Goal: Task Accomplishment & Management: Manage account settings

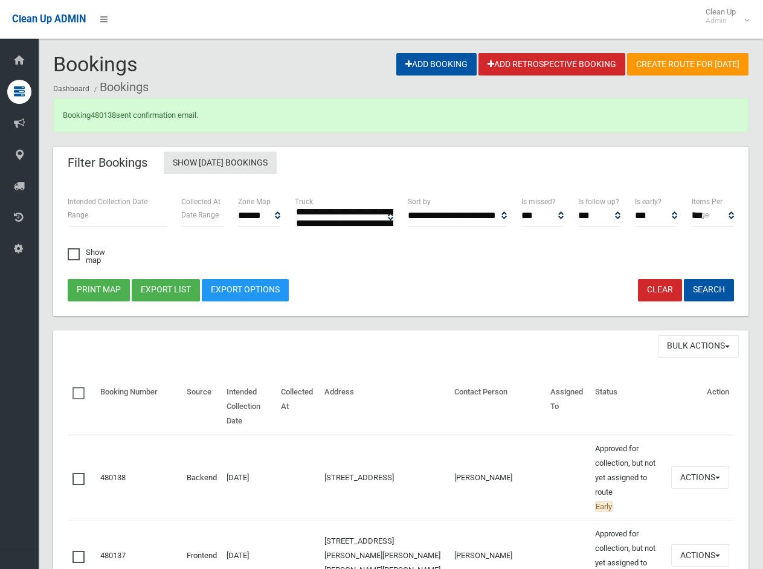
select select
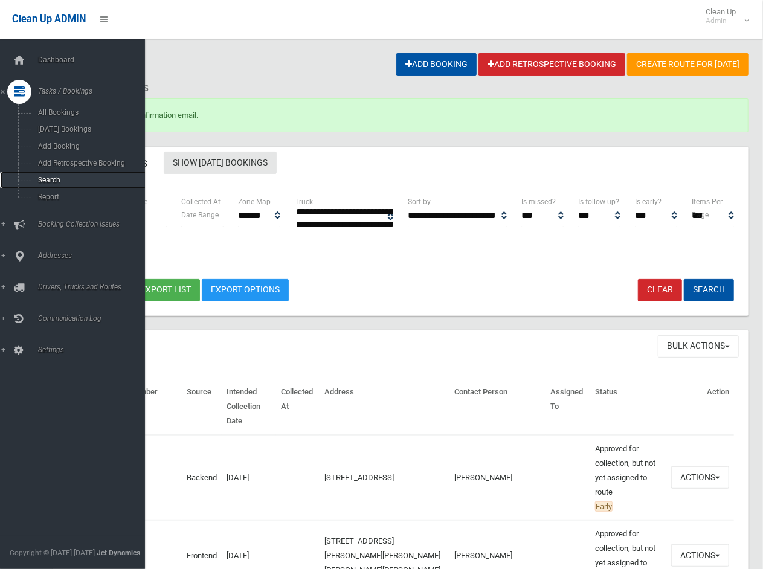
click at [44, 178] on span "Search" at bounding box center [89, 180] width 111 height 8
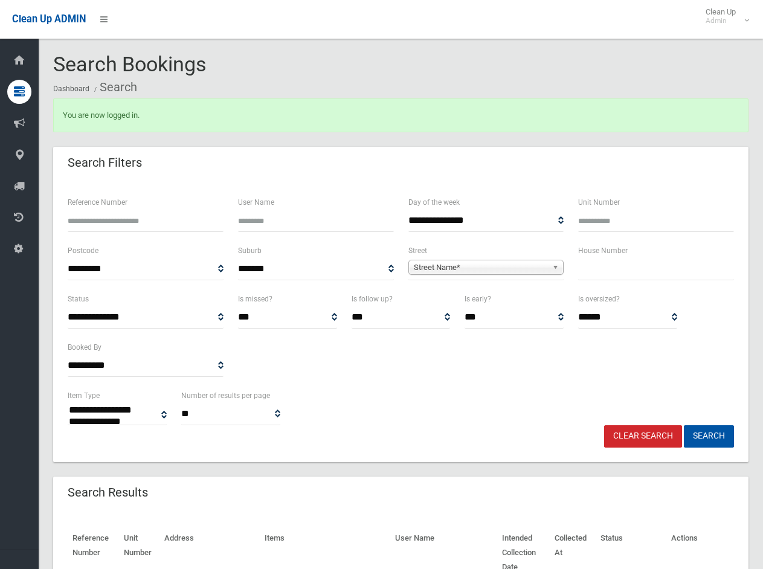
select select
click at [609, 257] on label "House Number" at bounding box center [603, 250] width 50 height 13
click at [600, 274] on input "text" at bounding box center [656, 269] width 156 height 22
type input "*"
type input "**"
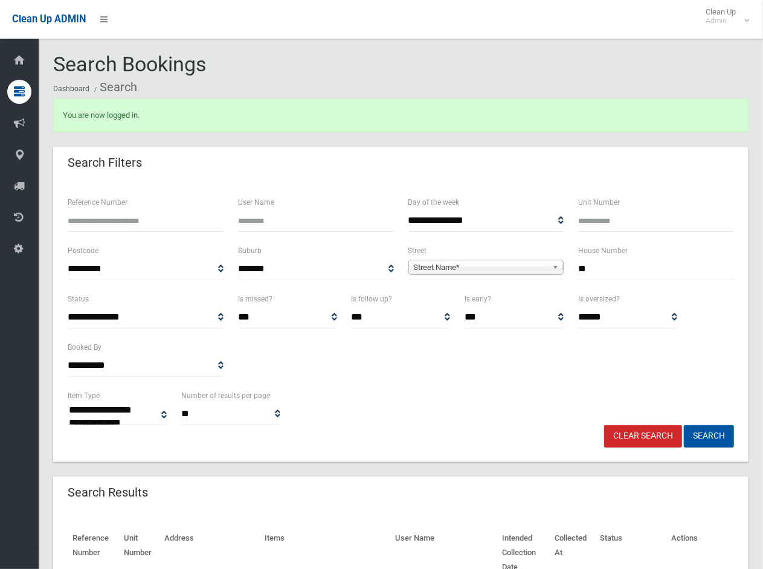
click at [523, 261] on span "Street Name*" at bounding box center [481, 267] width 134 height 14
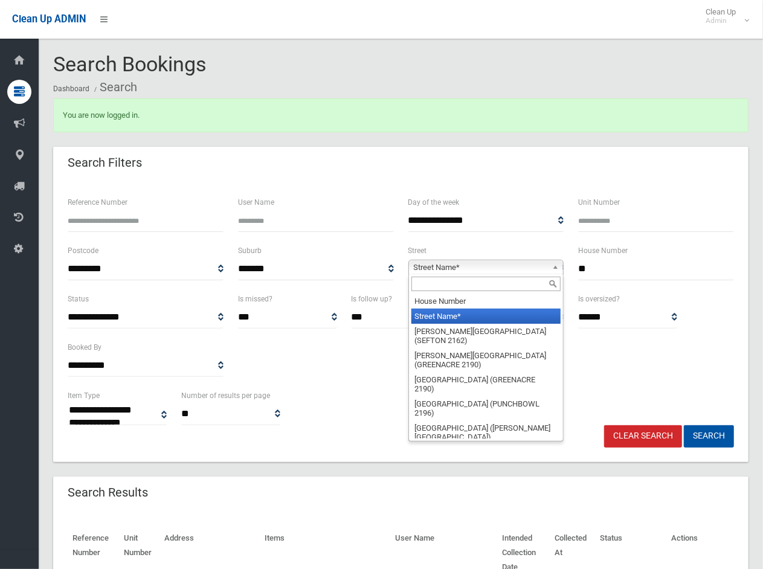
click at [451, 291] on input "text" at bounding box center [486, 284] width 150 height 14
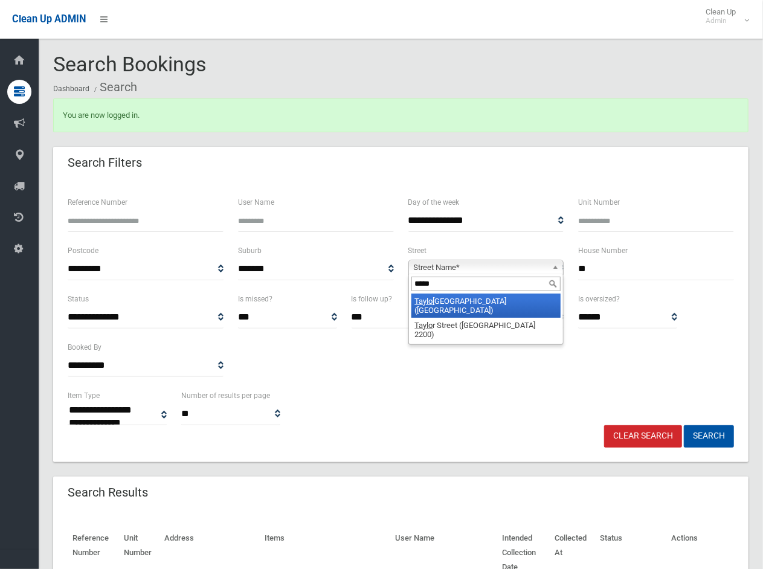
type input "*****"
click at [443, 305] on li "Taylo r Street (LAKEMBA 2195)" at bounding box center [486, 306] width 150 height 24
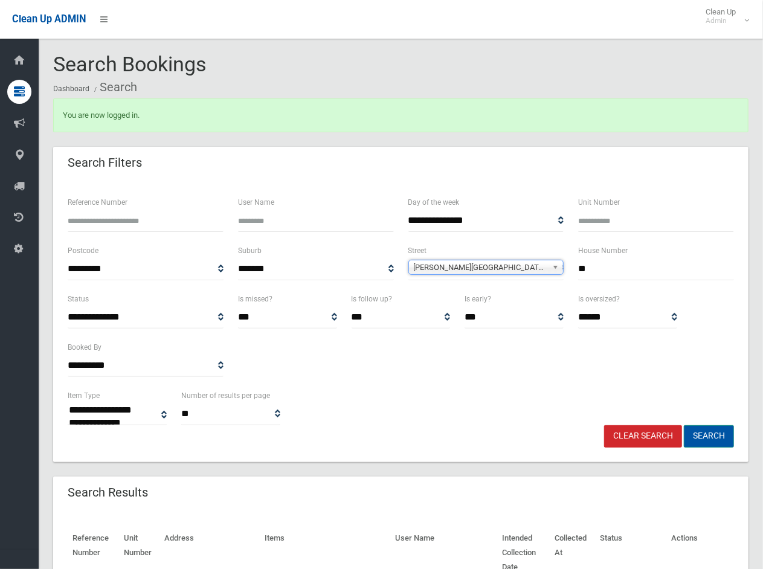
click at [721, 442] on button "Search" at bounding box center [709, 436] width 50 height 22
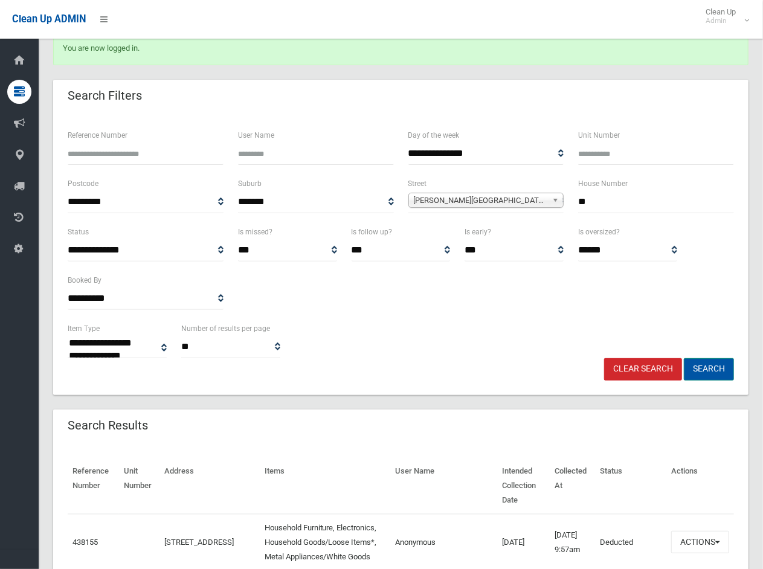
scroll to position [134, 0]
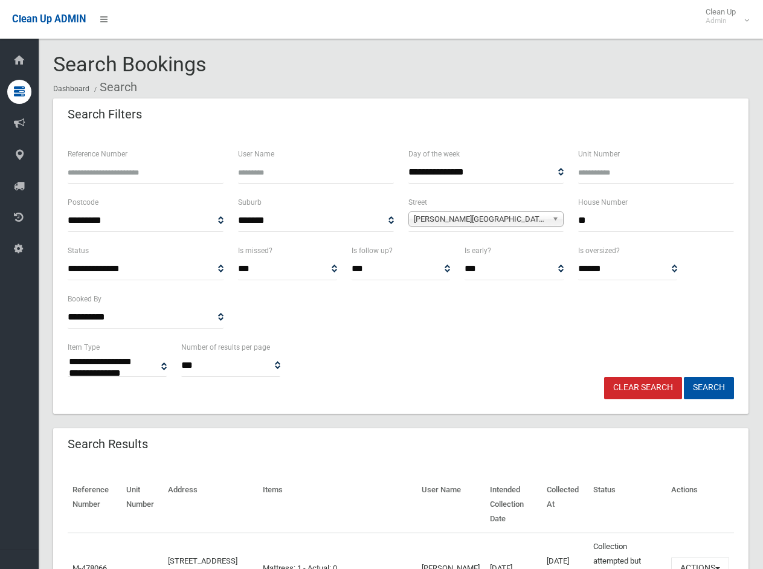
select select
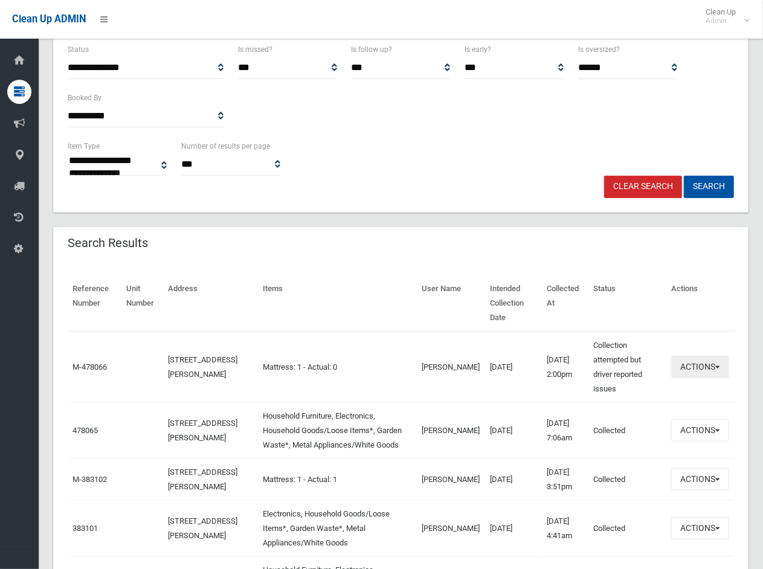
click at [683, 356] on button "Actions" at bounding box center [700, 367] width 58 height 22
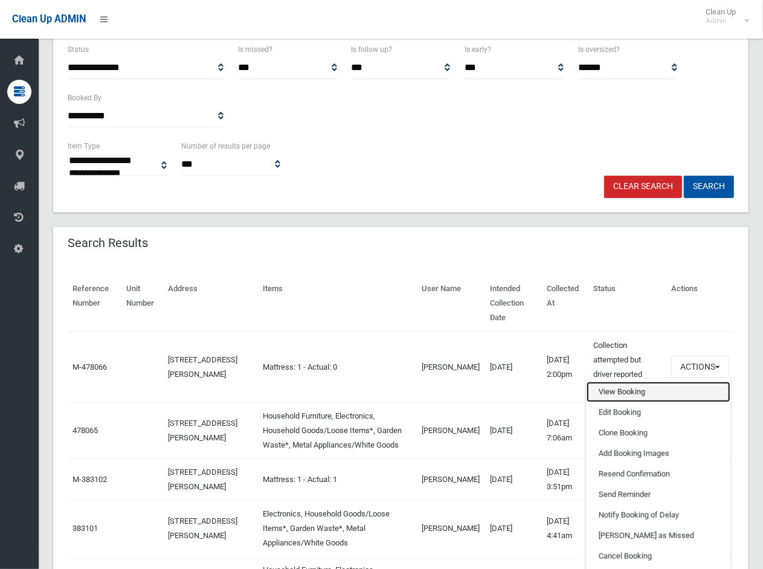
click at [611, 382] on link "View Booking" at bounding box center [659, 392] width 144 height 21
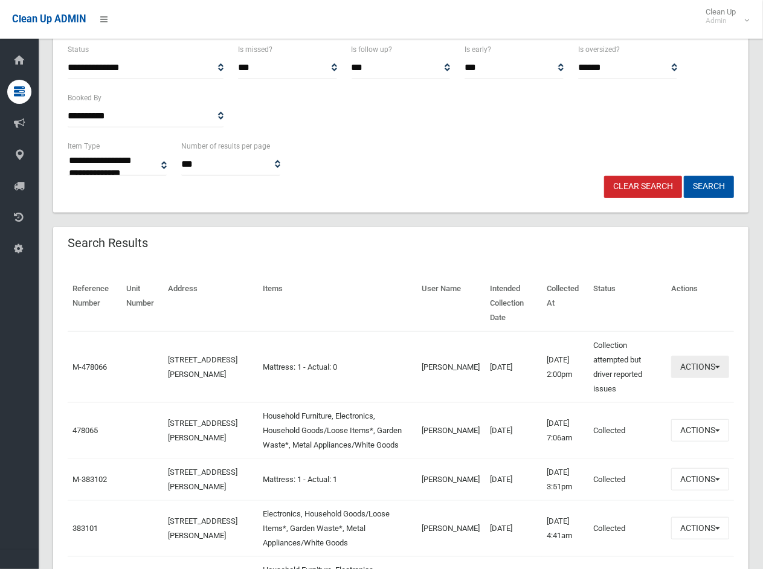
click at [698, 356] on button "Actions" at bounding box center [700, 367] width 58 height 22
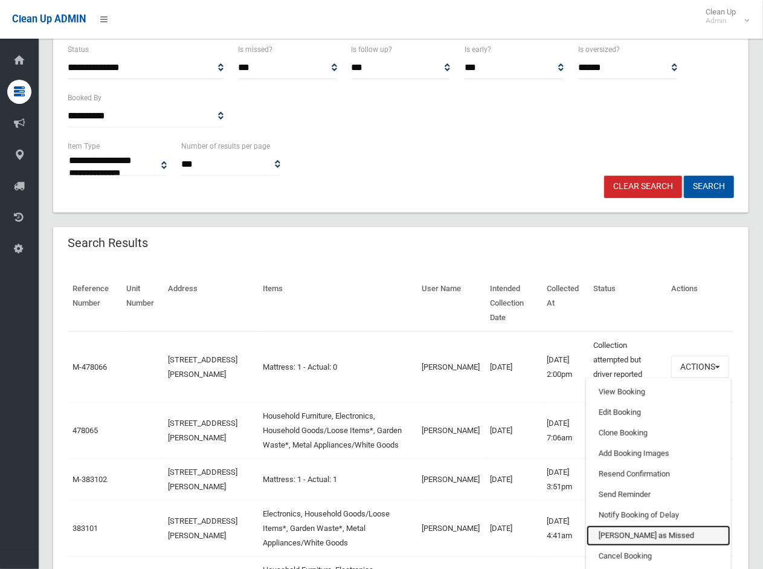
click at [621, 526] on link "[PERSON_NAME] as Missed" at bounding box center [659, 536] width 144 height 21
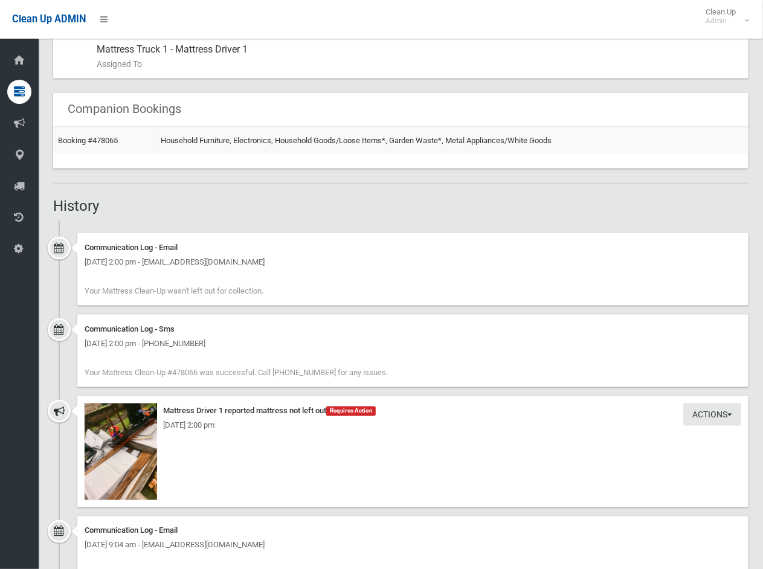
scroll to position [805, 0]
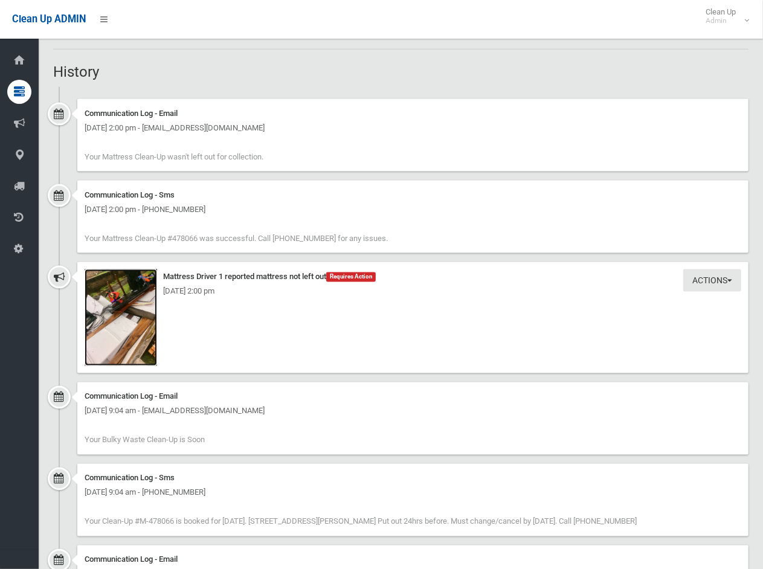
click at [121, 300] on img at bounding box center [121, 317] width 72 height 97
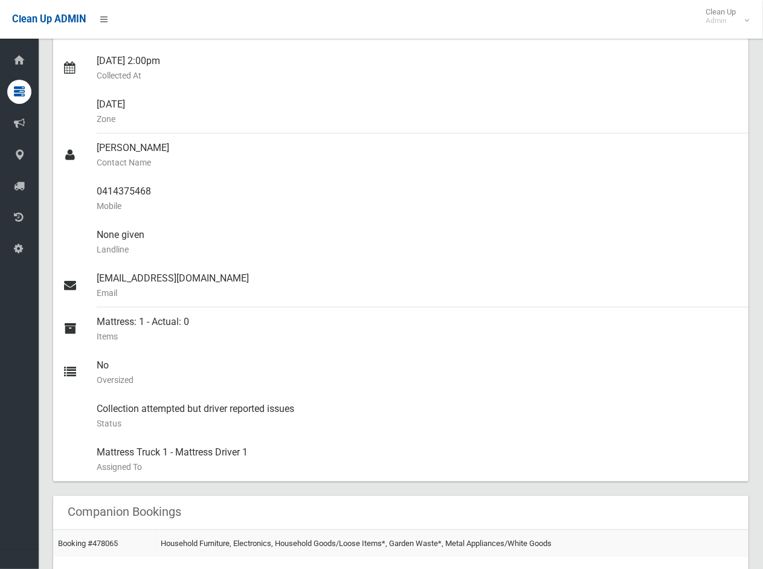
scroll to position [0, 0]
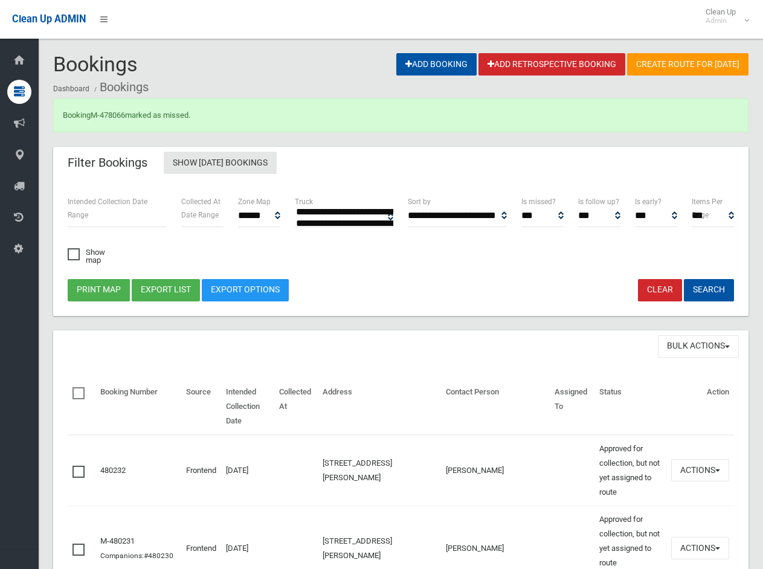
select select
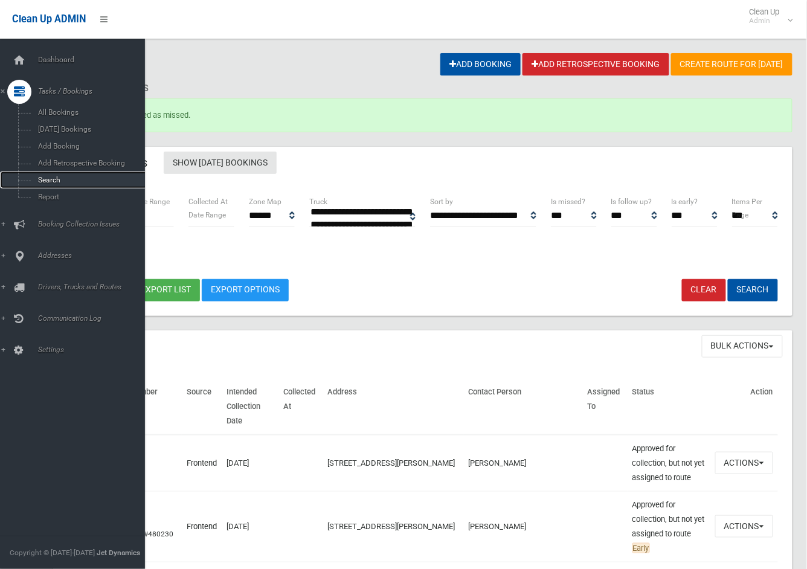
click at [50, 178] on span "Search" at bounding box center [89, 180] width 111 height 8
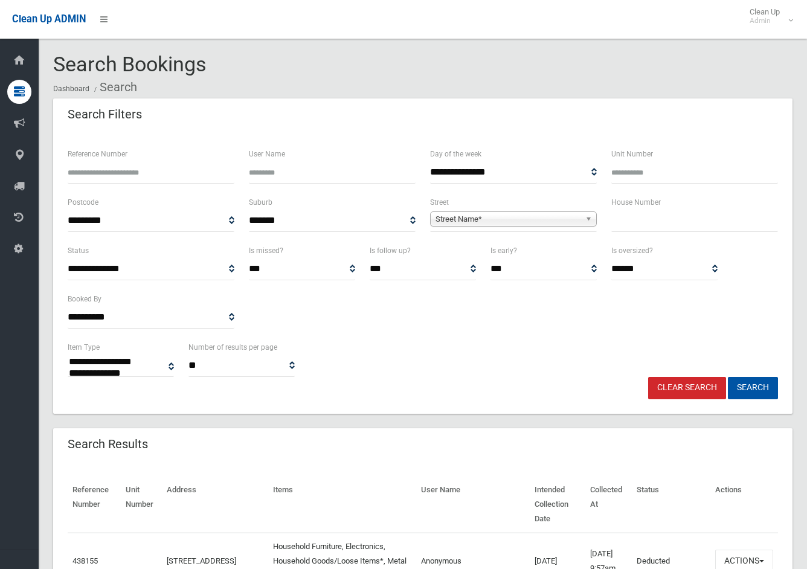
select select
click at [657, 221] on input "text" at bounding box center [694, 221] width 167 height 22
type input "***"
click at [519, 223] on span "Street Name*" at bounding box center [508, 219] width 145 height 14
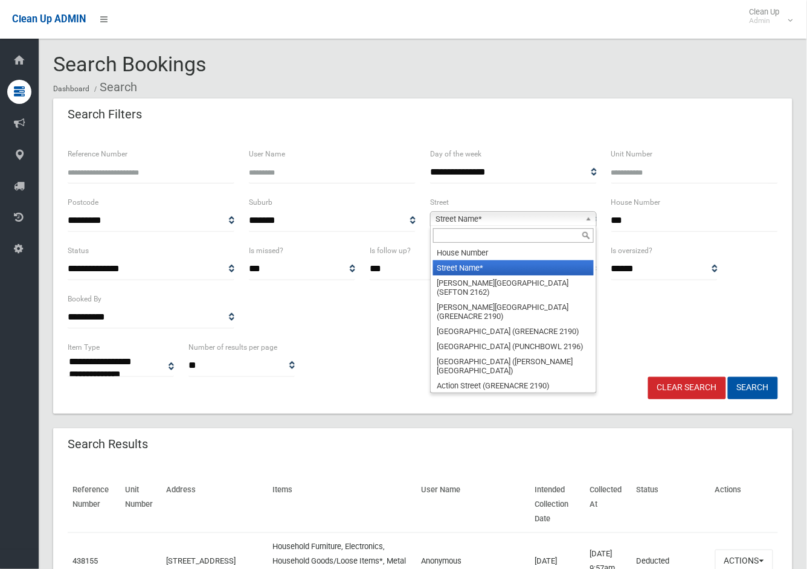
click at [508, 237] on input "text" at bounding box center [513, 235] width 161 height 14
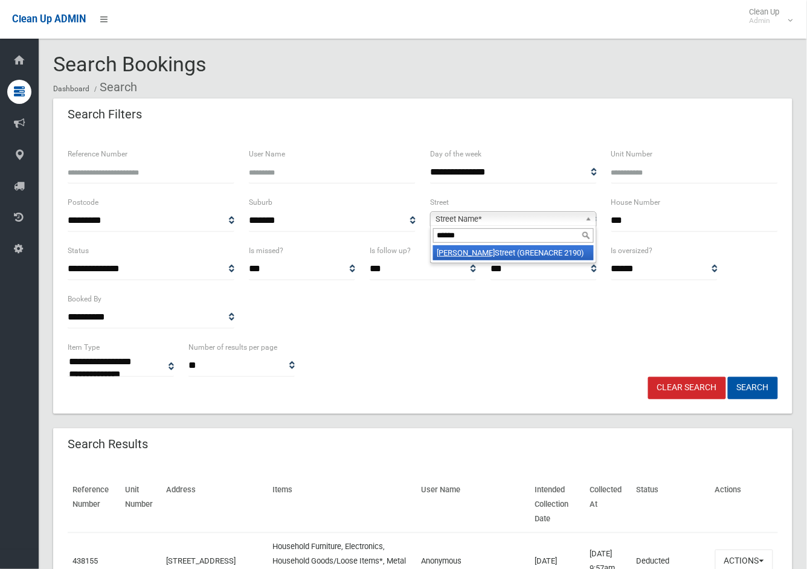
type input "******"
click at [505, 248] on li "Wilbur Street (GREENACRE 2190)" at bounding box center [513, 252] width 161 height 15
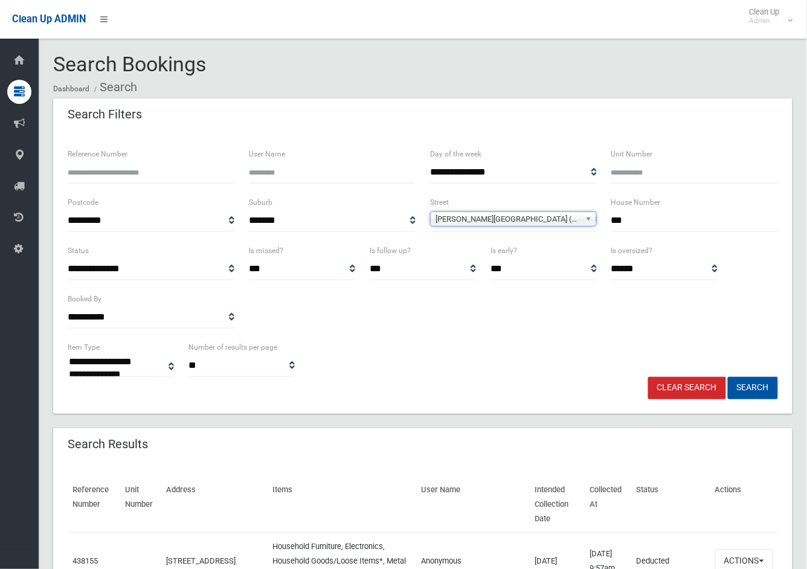
click at [747, 375] on div "**********" at bounding box center [422, 358] width 725 height 37
click at [753, 389] on button "Search" at bounding box center [753, 388] width 50 height 22
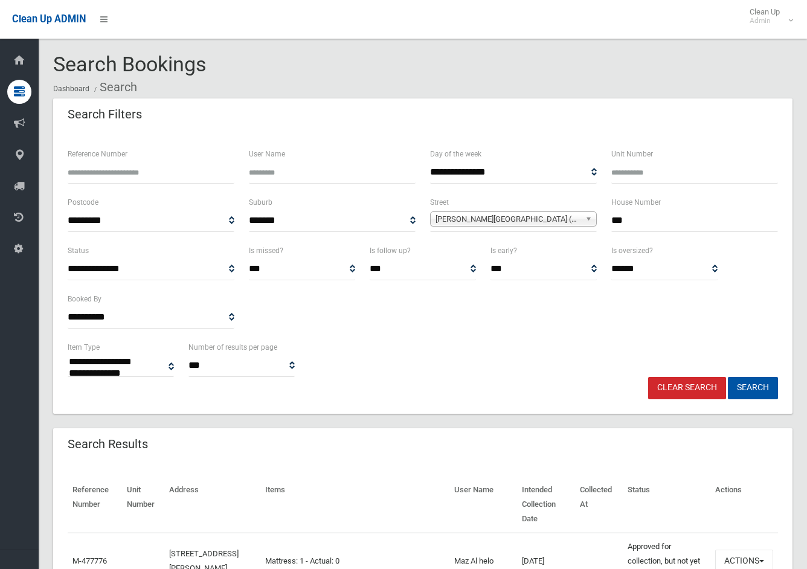
select select
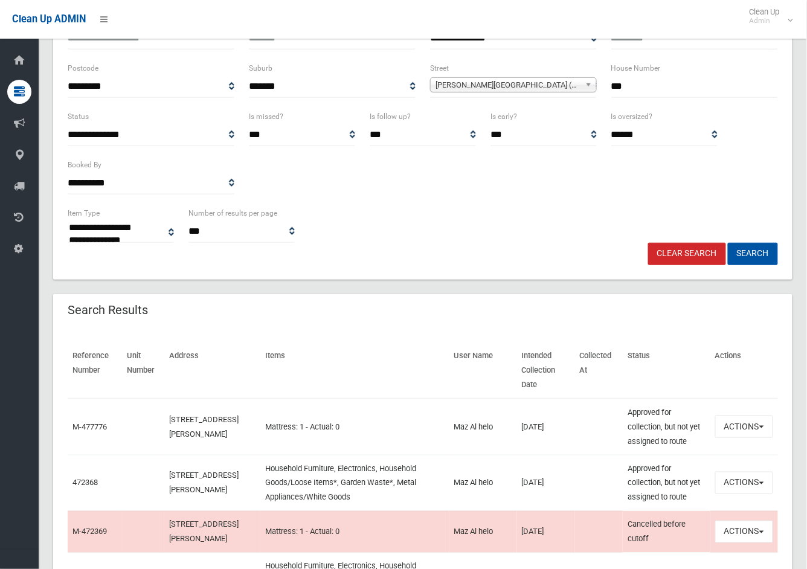
scroll to position [268, 0]
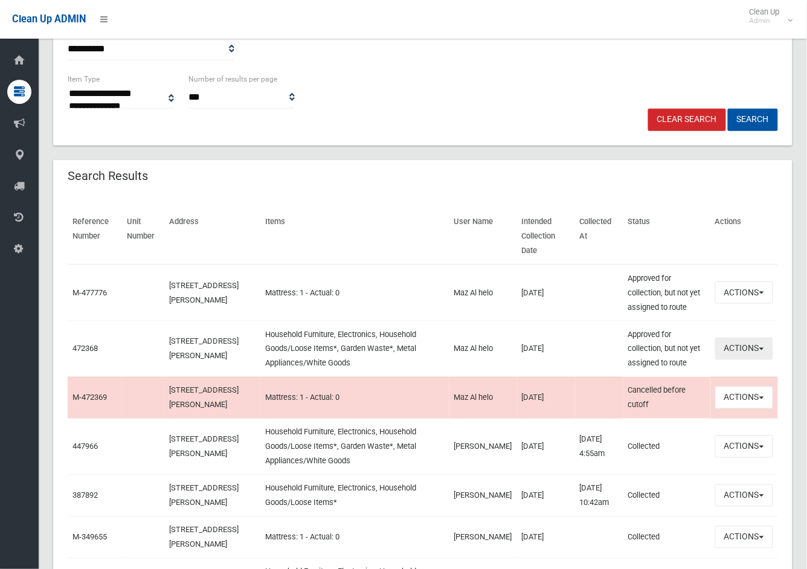
click at [757, 338] on button "Actions" at bounding box center [744, 349] width 58 height 22
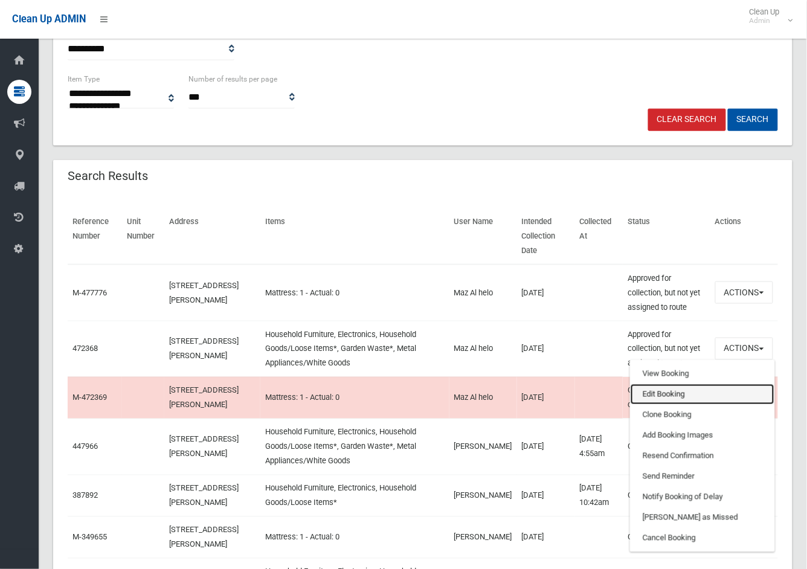
click at [663, 384] on link "Edit Booking" at bounding box center [703, 394] width 144 height 21
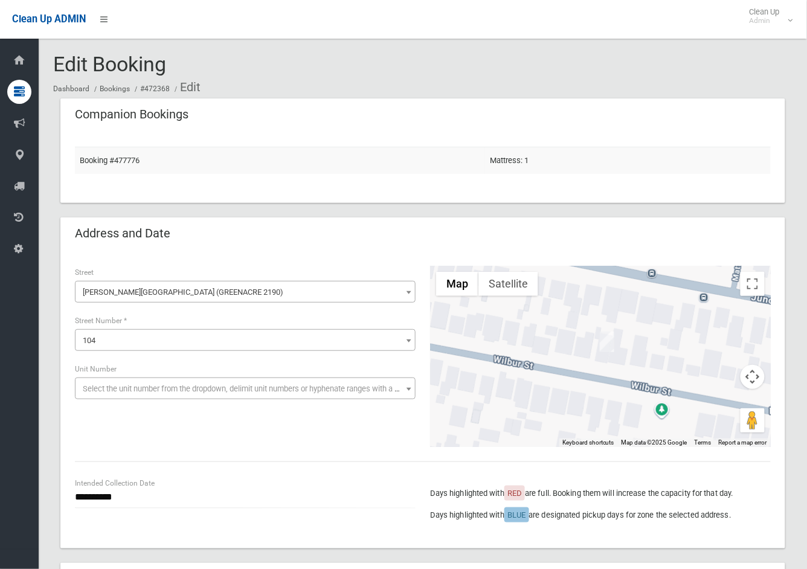
scroll to position [134, 0]
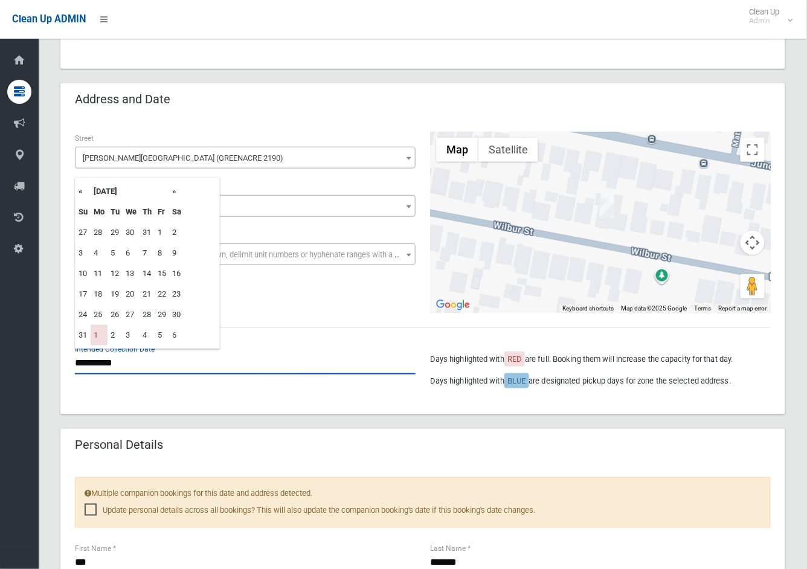
click at [100, 355] on input "**********" at bounding box center [245, 363] width 341 height 22
click at [173, 193] on th "»" at bounding box center [176, 191] width 15 height 21
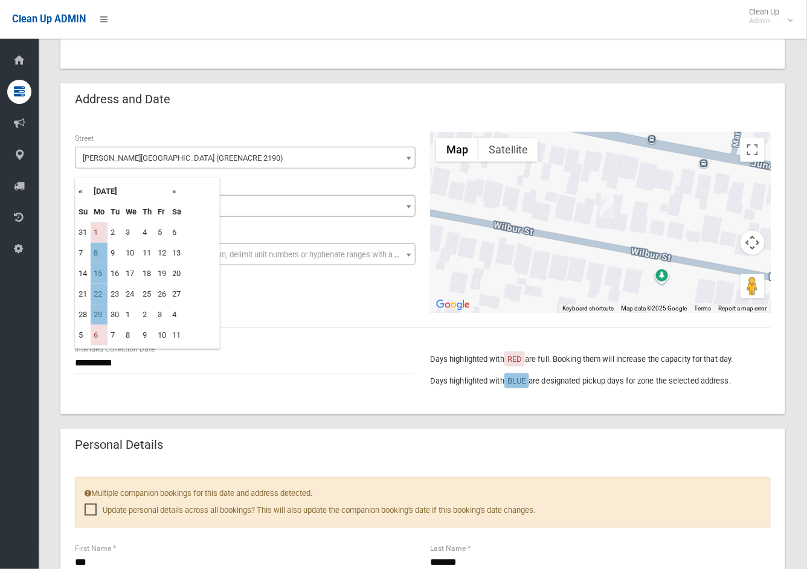
click at [79, 194] on th "«" at bounding box center [83, 191] width 15 height 21
click at [175, 194] on th "»" at bounding box center [176, 191] width 15 height 21
click at [100, 252] on td "8" at bounding box center [99, 253] width 17 height 21
type input "**********"
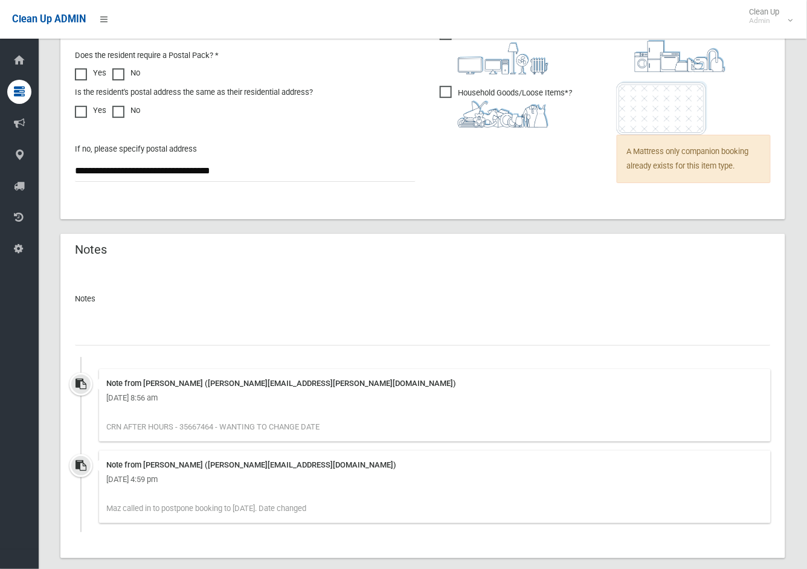
scroll to position [1007, 0]
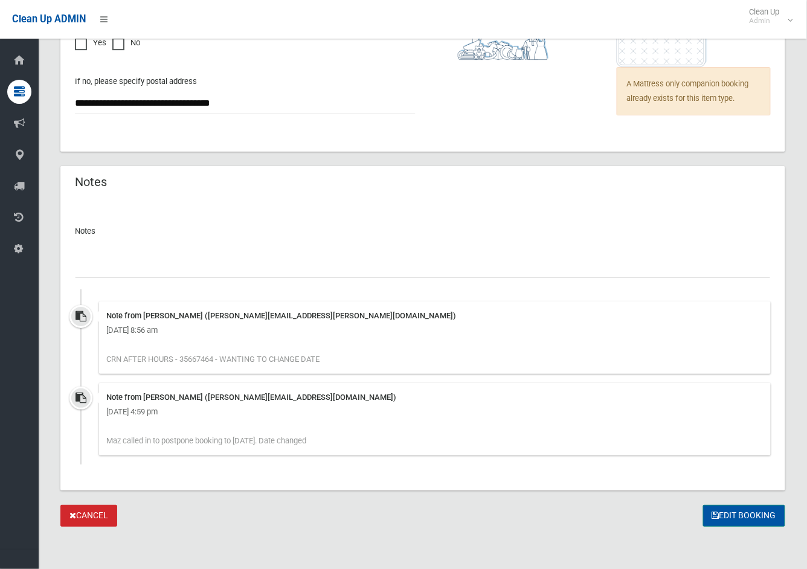
click at [735, 512] on button "Edit Booking" at bounding box center [744, 516] width 82 height 22
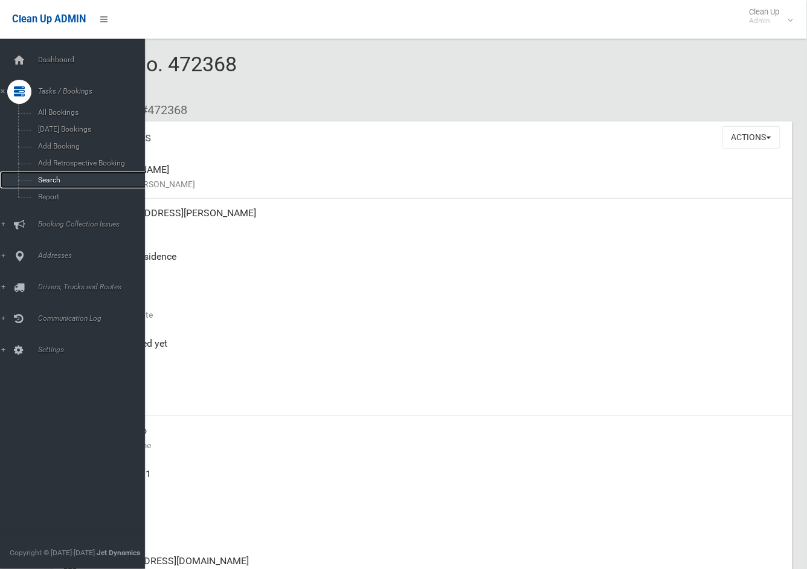
click at [43, 179] on span "Search" at bounding box center [89, 180] width 111 height 8
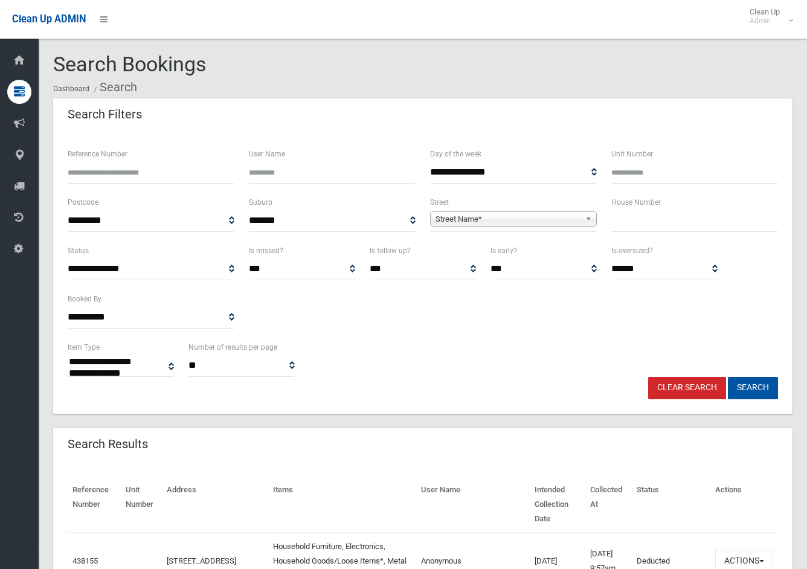
select select
click at [696, 226] on input "text" at bounding box center [694, 221] width 167 height 22
type input "***"
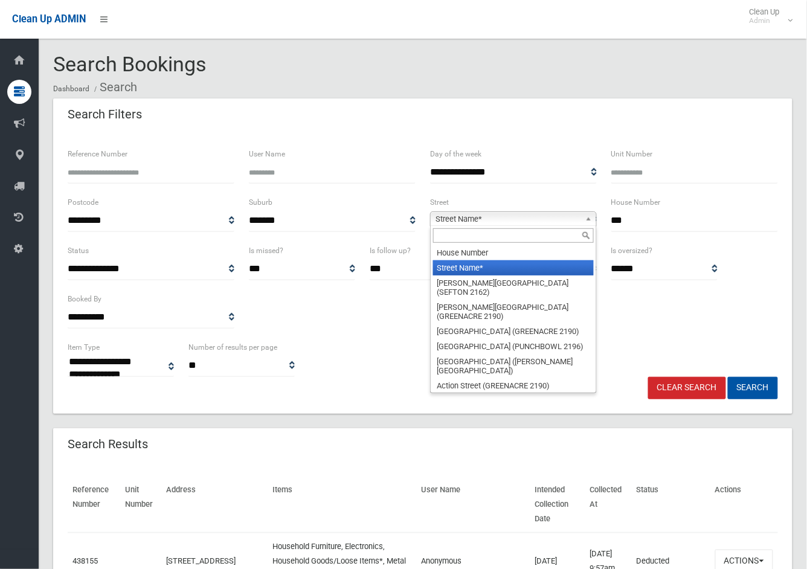
click at [553, 216] on span "Street Name*" at bounding box center [508, 219] width 145 height 14
click at [518, 236] on input "text" at bounding box center [513, 235] width 161 height 14
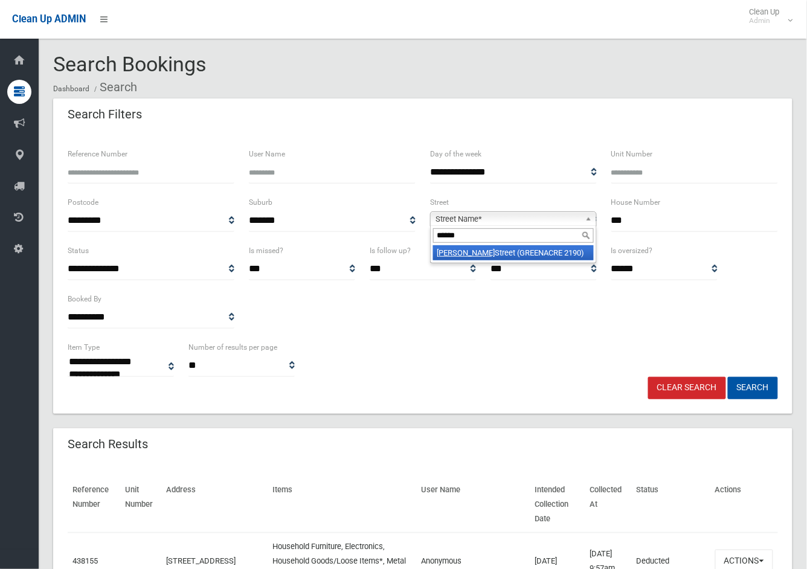
type input "******"
click at [512, 251] on li "Wilbur Street (GREENACRE 2190)" at bounding box center [513, 252] width 161 height 15
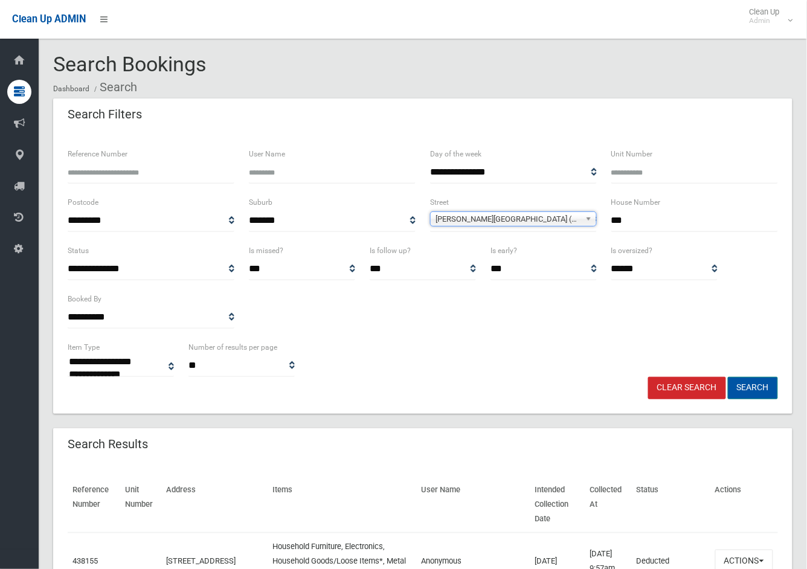
click at [749, 385] on button "Search" at bounding box center [753, 388] width 50 height 22
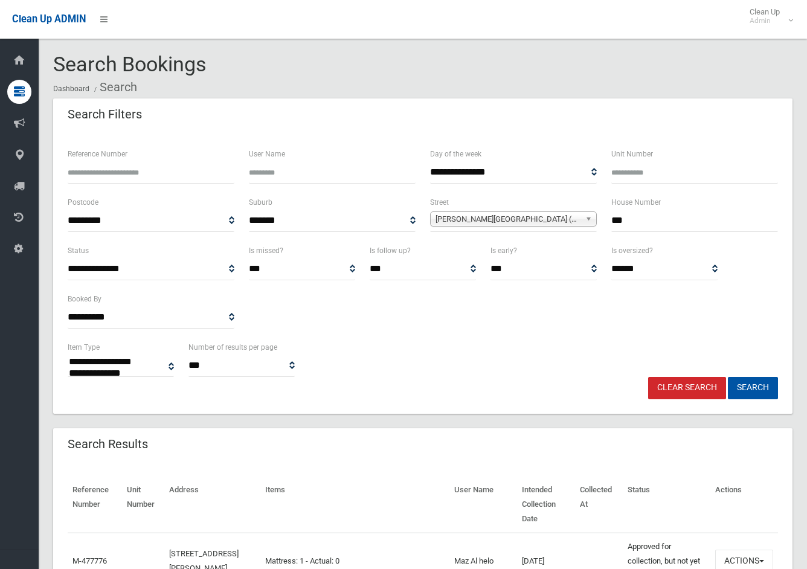
select select
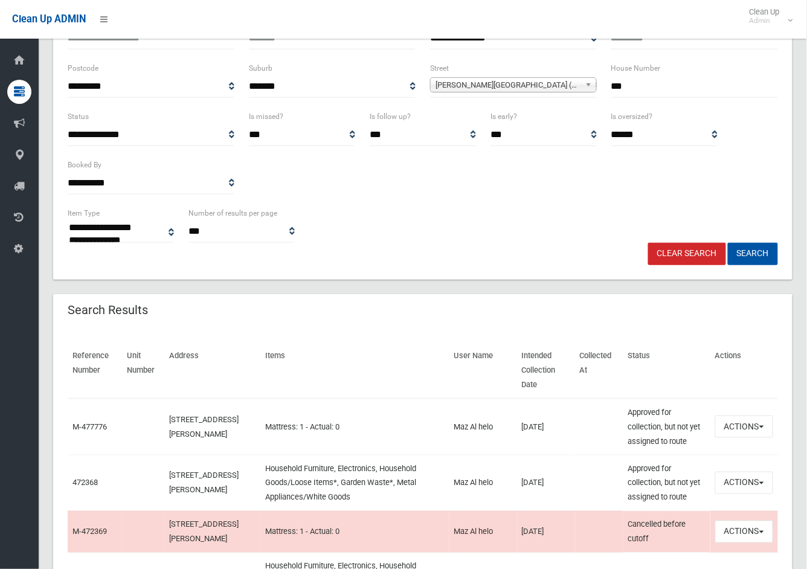
scroll to position [201, 0]
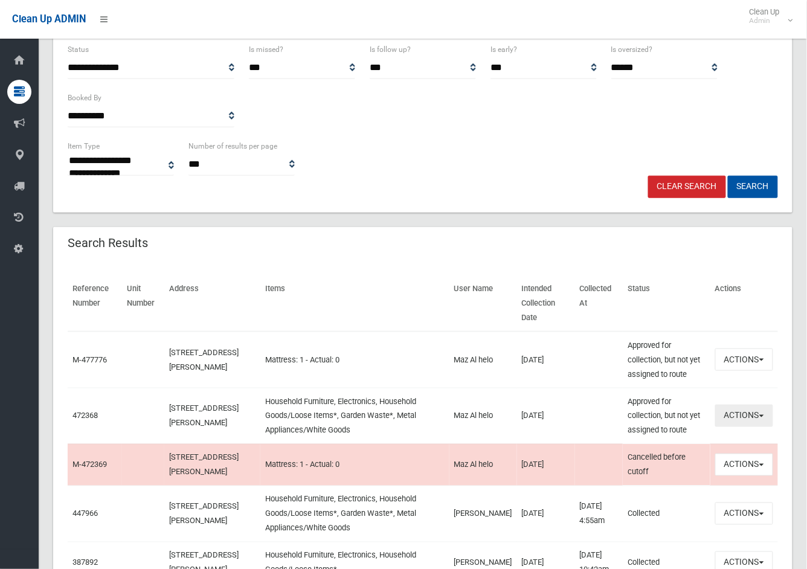
click at [756, 405] on button "Actions" at bounding box center [744, 416] width 58 height 22
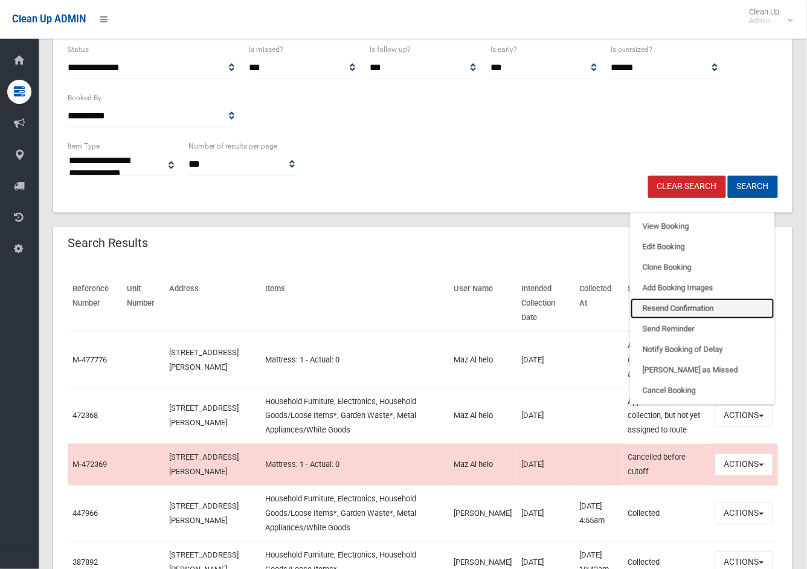
click at [661, 298] on link "Resend Confirmation" at bounding box center [703, 308] width 144 height 21
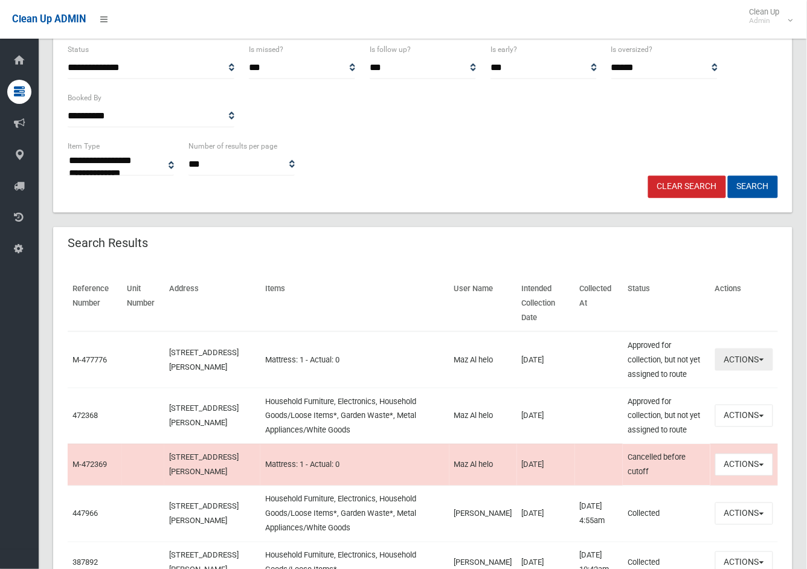
click at [745, 349] on button "Actions" at bounding box center [744, 360] width 58 height 22
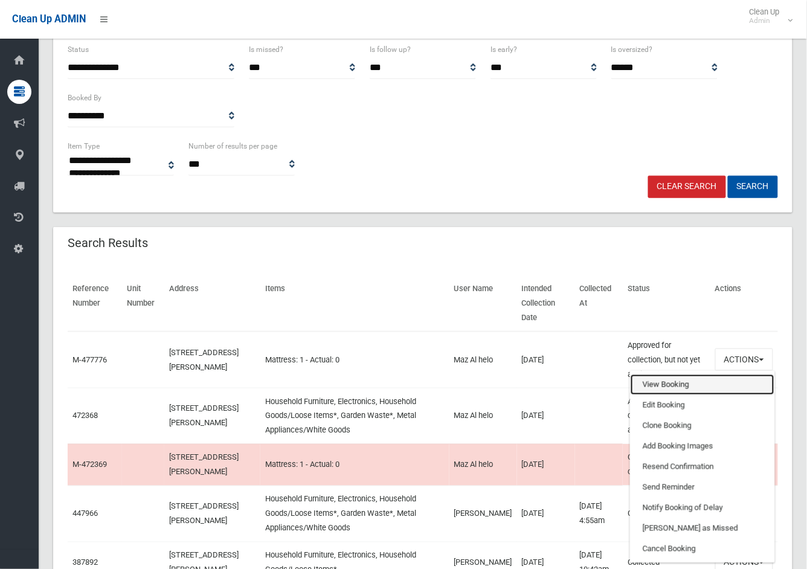
click at [661, 375] on link "View Booking" at bounding box center [703, 385] width 144 height 21
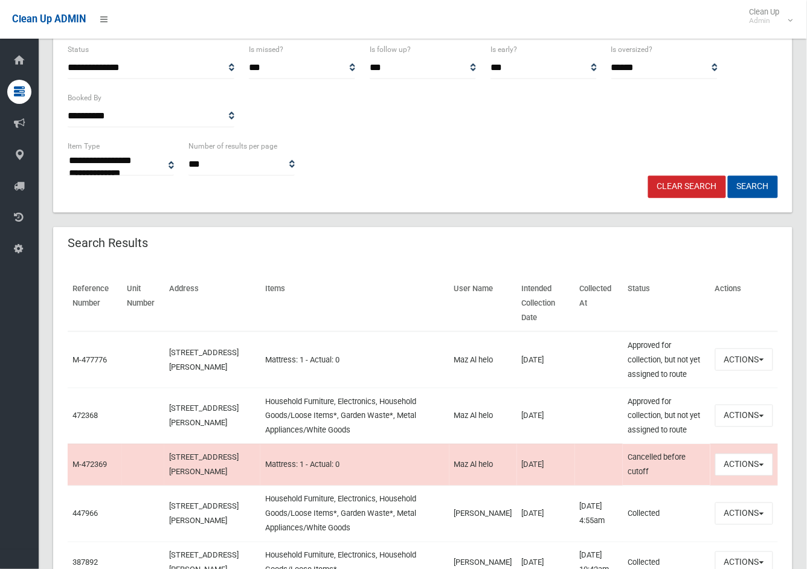
scroll to position [0, 0]
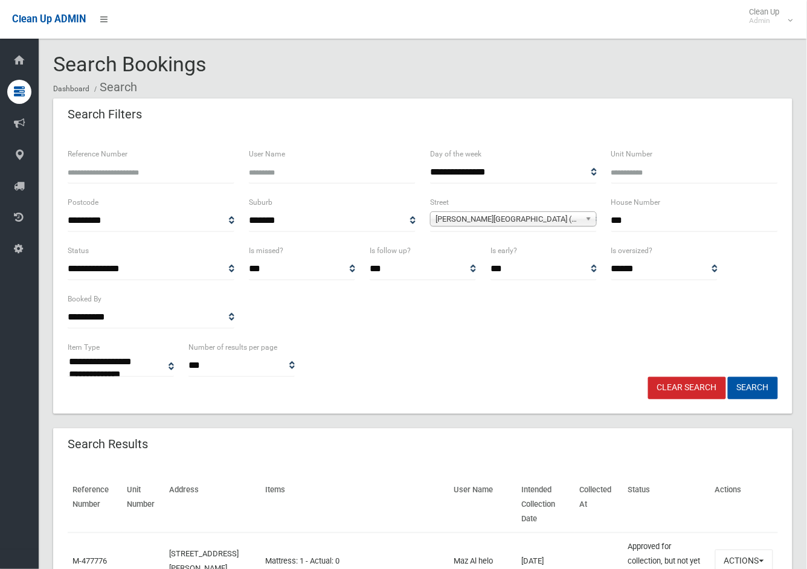
drag, startPoint x: 644, startPoint y: 223, endPoint x: 551, endPoint y: 225, distance: 93.0
click at [551, 225] on div "**********" at bounding box center [422, 219] width 725 height 48
type input "**"
click at [561, 220] on span "Wilbur Street (GREENACRE 2190)" at bounding box center [508, 219] width 145 height 14
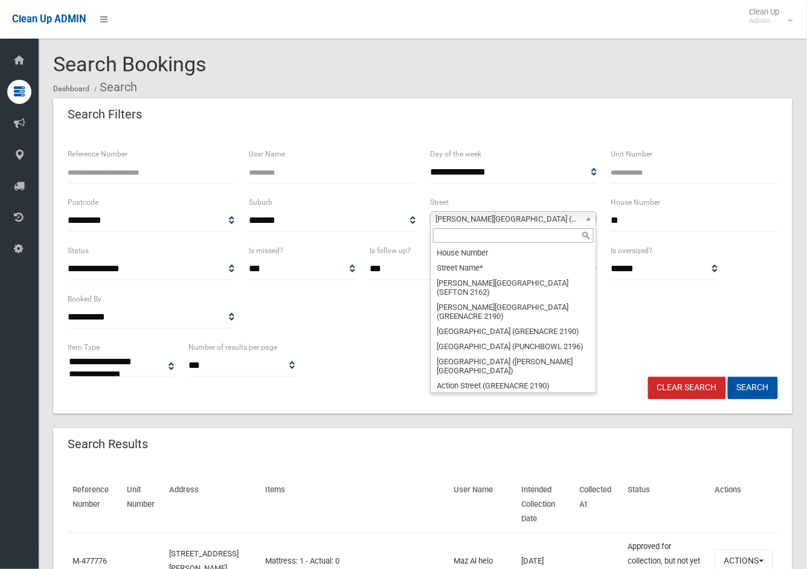
scroll to position [34772, 0]
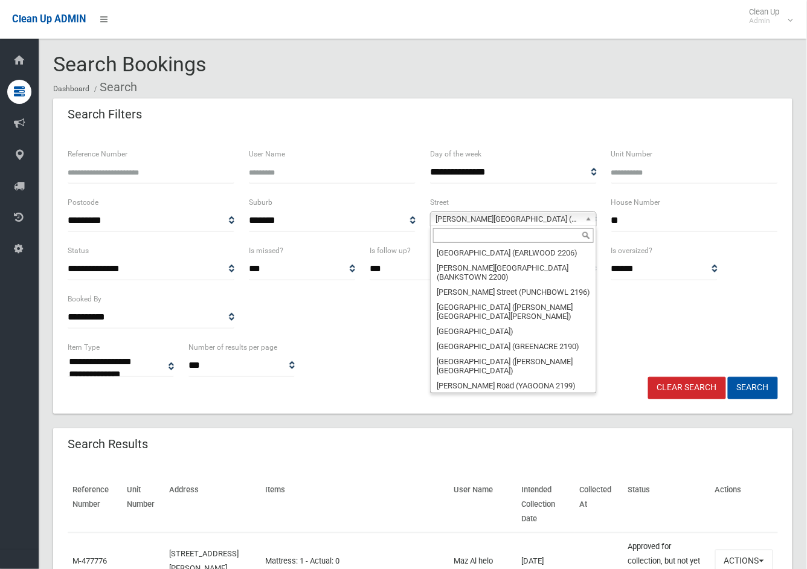
click at [545, 240] on input "text" at bounding box center [513, 235] width 161 height 14
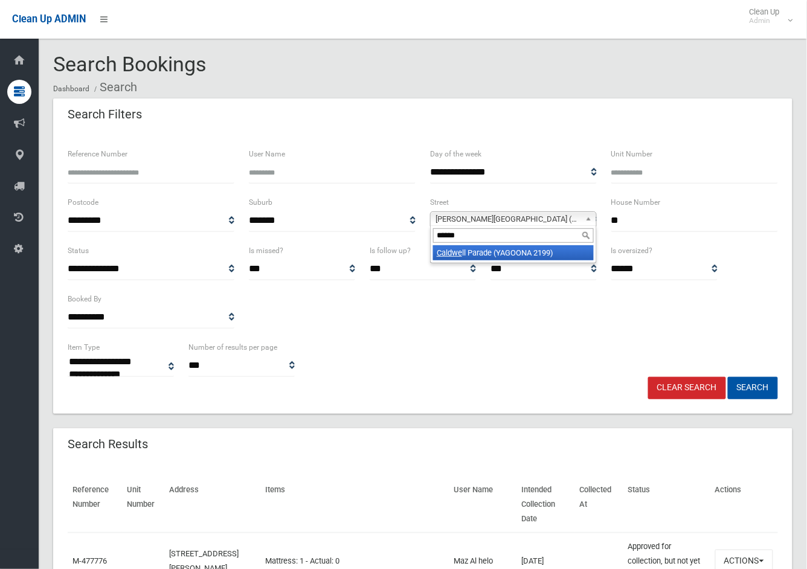
type input "******"
click at [535, 252] on li "Caldwe ll Parade (YAGOONA 2199)" at bounding box center [513, 252] width 161 height 15
click at [757, 393] on button "Search" at bounding box center [753, 388] width 50 height 22
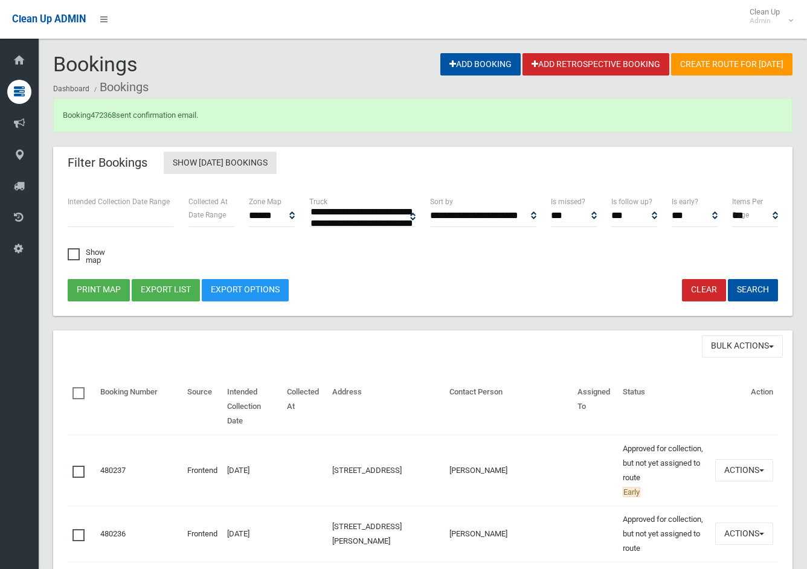
select select
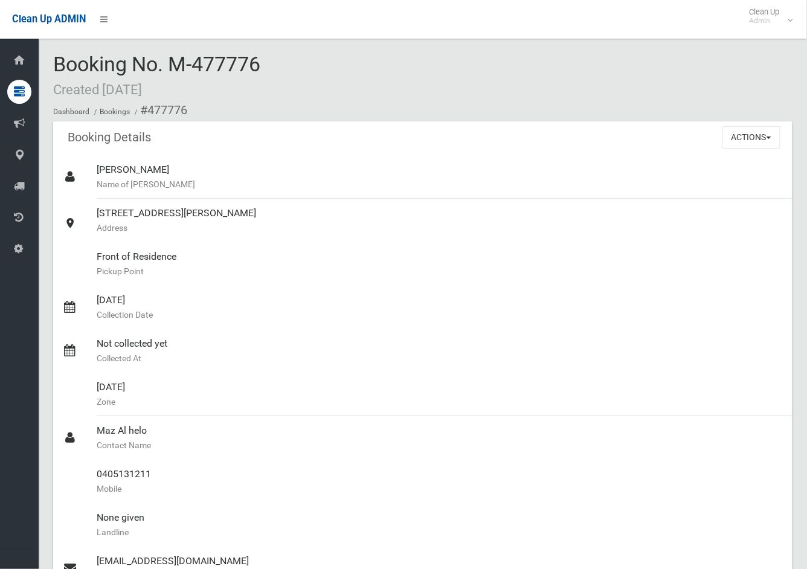
scroll to position [67, 0]
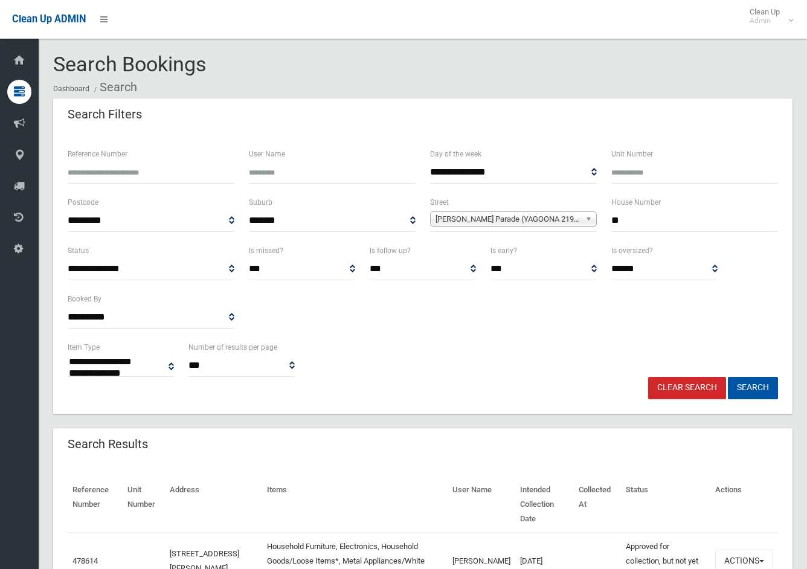
select select
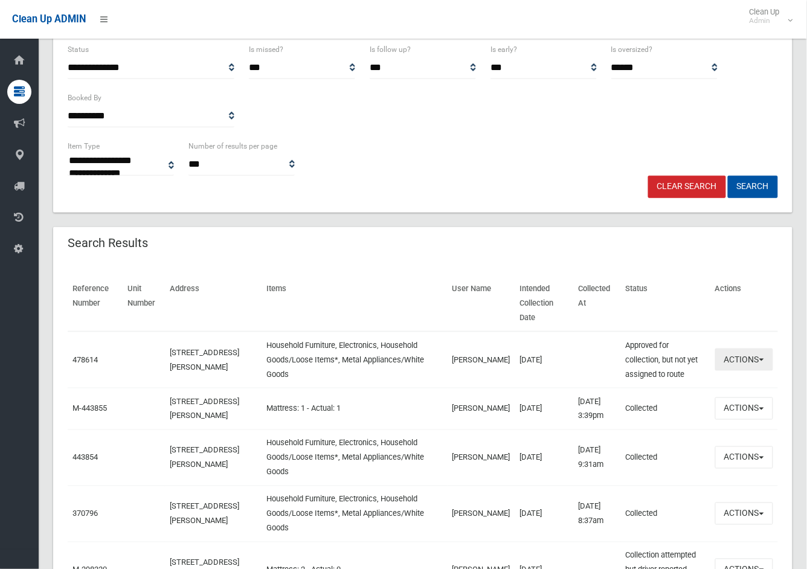
click at [756, 349] on button "Actions" at bounding box center [744, 360] width 58 height 22
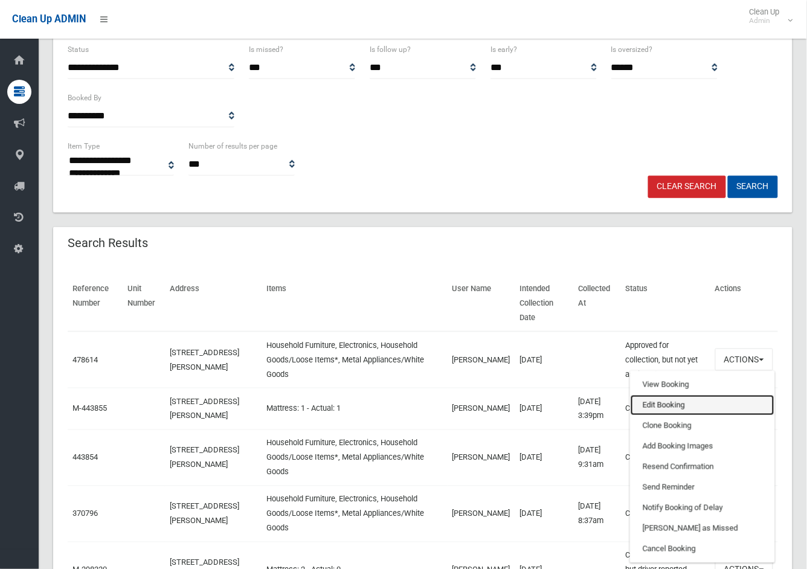
click at [657, 395] on link "Edit Booking" at bounding box center [703, 405] width 144 height 21
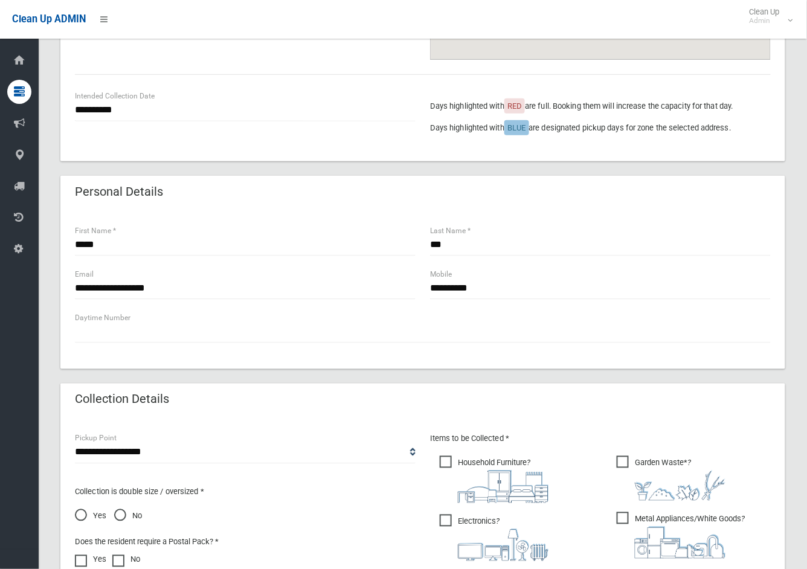
scroll to position [67, 0]
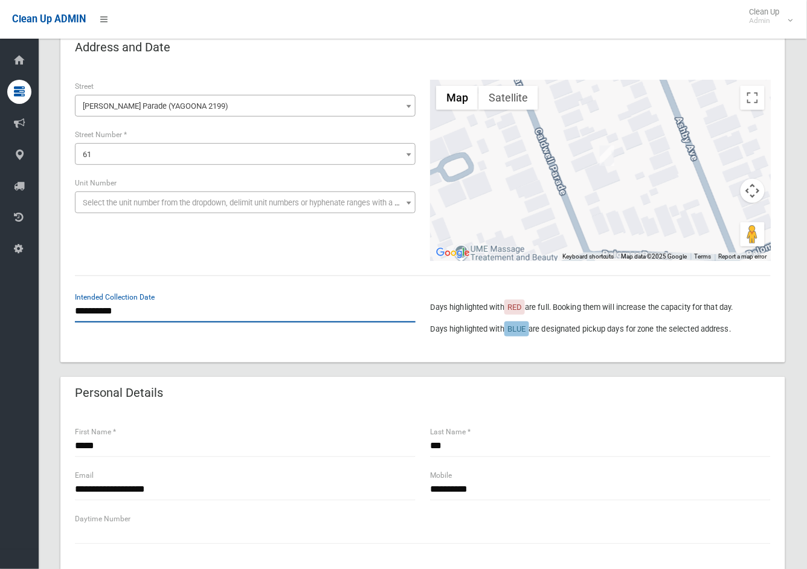
click at [101, 309] on input "**********" at bounding box center [245, 311] width 341 height 22
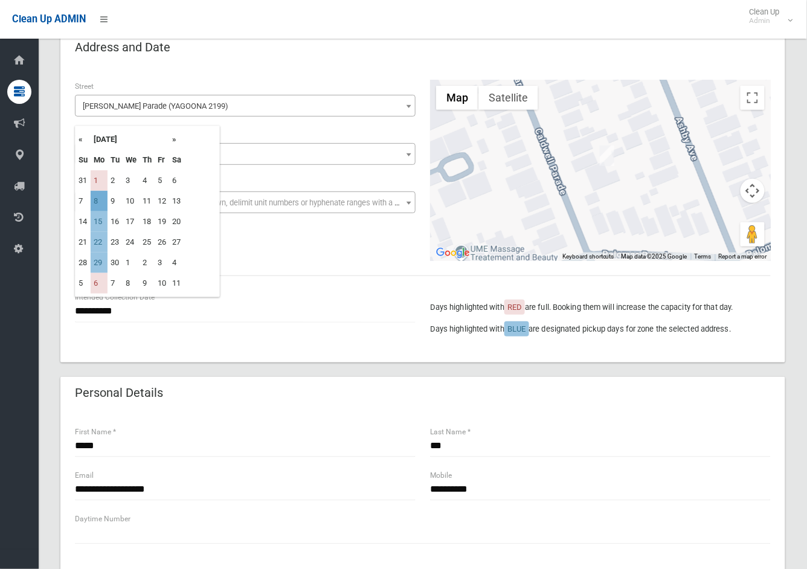
click at [97, 201] on td "8" at bounding box center [99, 201] width 17 height 21
type input "**********"
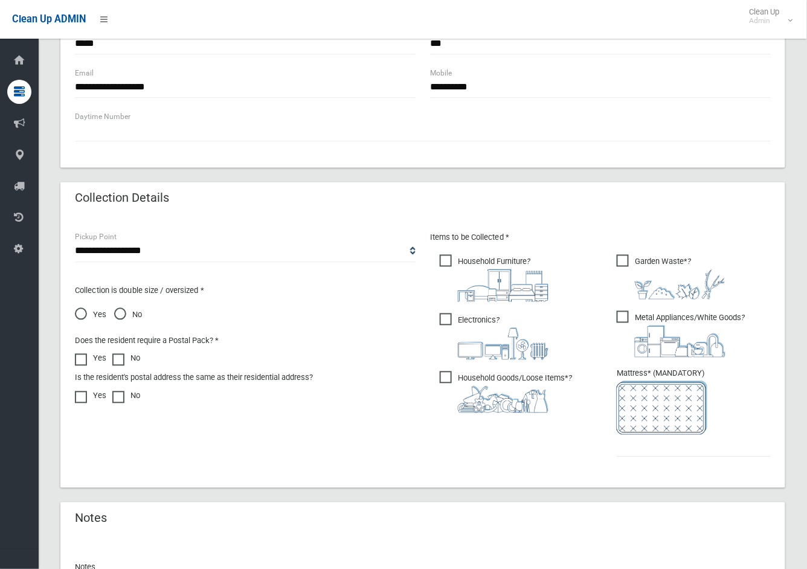
scroll to position [620, 0]
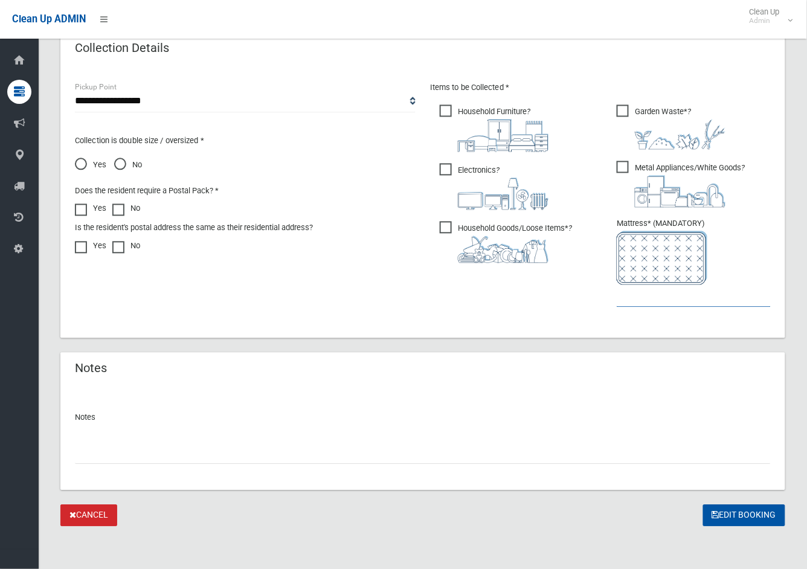
click at [645, 294] on input "text" at bounding box center [694, 296] width 154 height 22
type input "*"
click at [735, 515] on button "Edit Booking" at bounding box center [744, 515] width 82 height 22
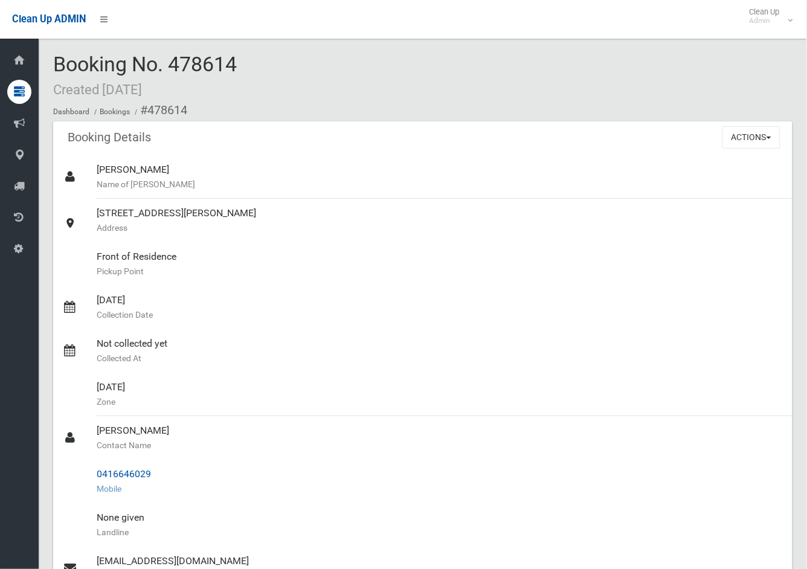
scroll to position [67, 0]
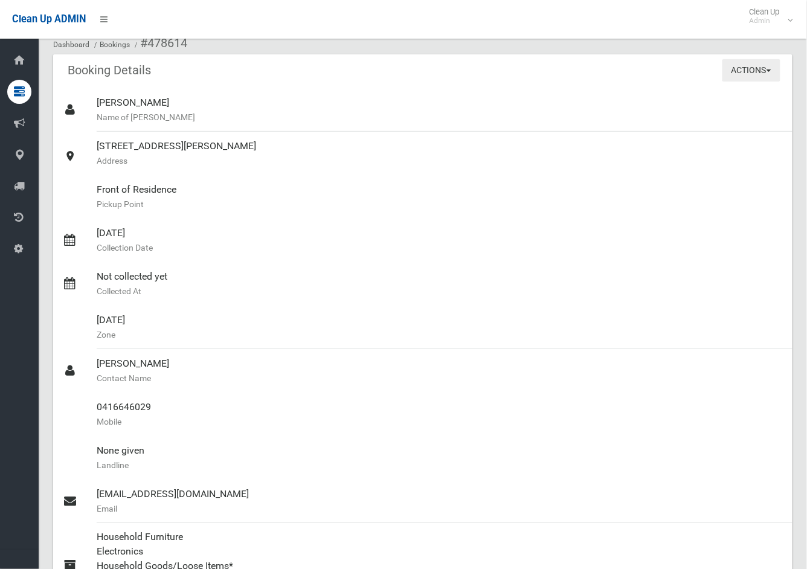
click at [750, 69] on button "Actions" at bounding box center [751, 70] width 58 height 22
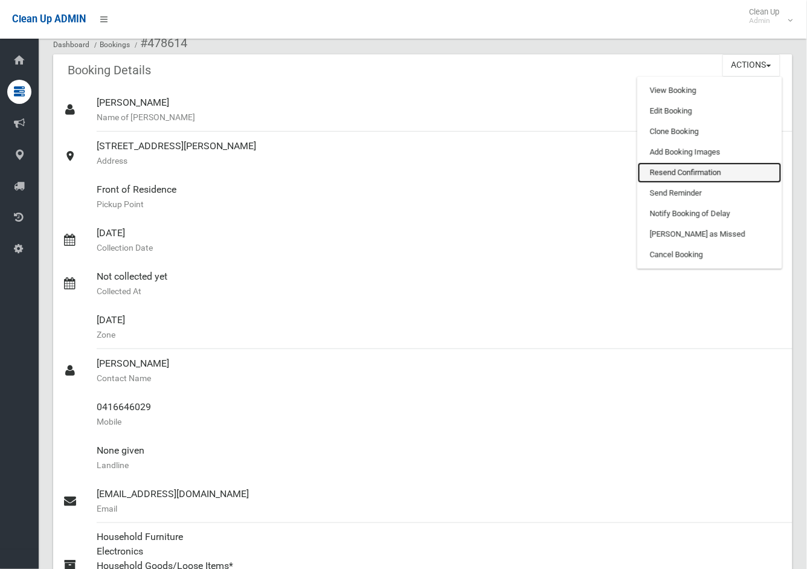
click at [677, 167] on link "Resend Confirmation" at bounding box center [710, 172] width 144 height 21
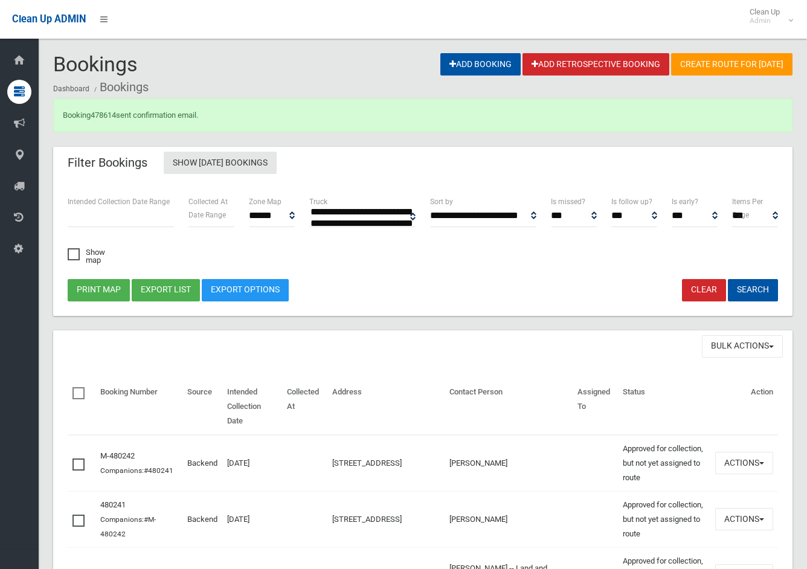
select select
